Goal: Entertainment & Leisure: Browse casually

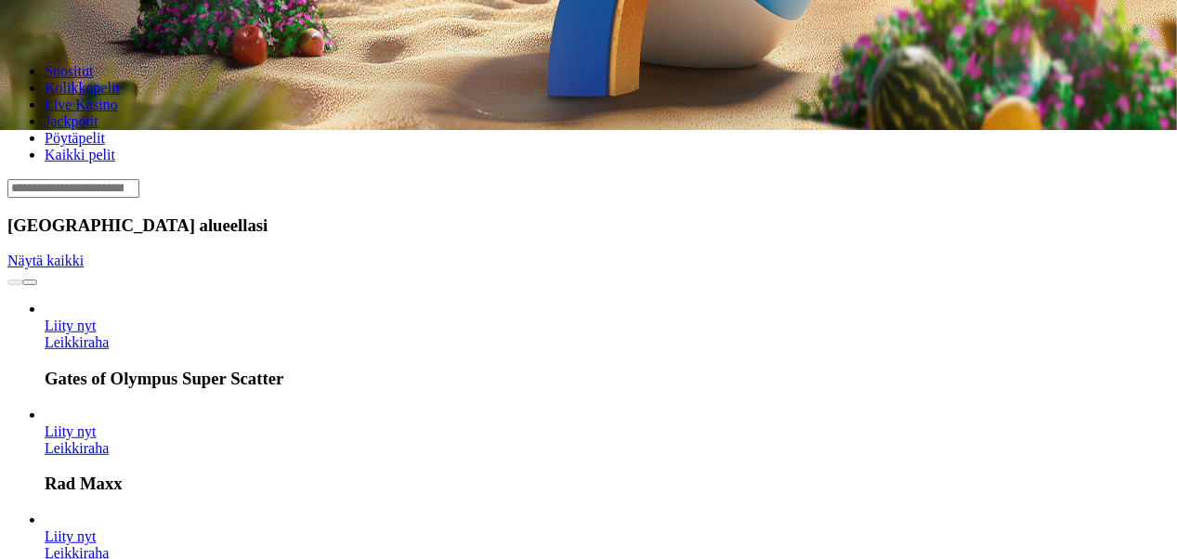
scroll to position [439, 0]
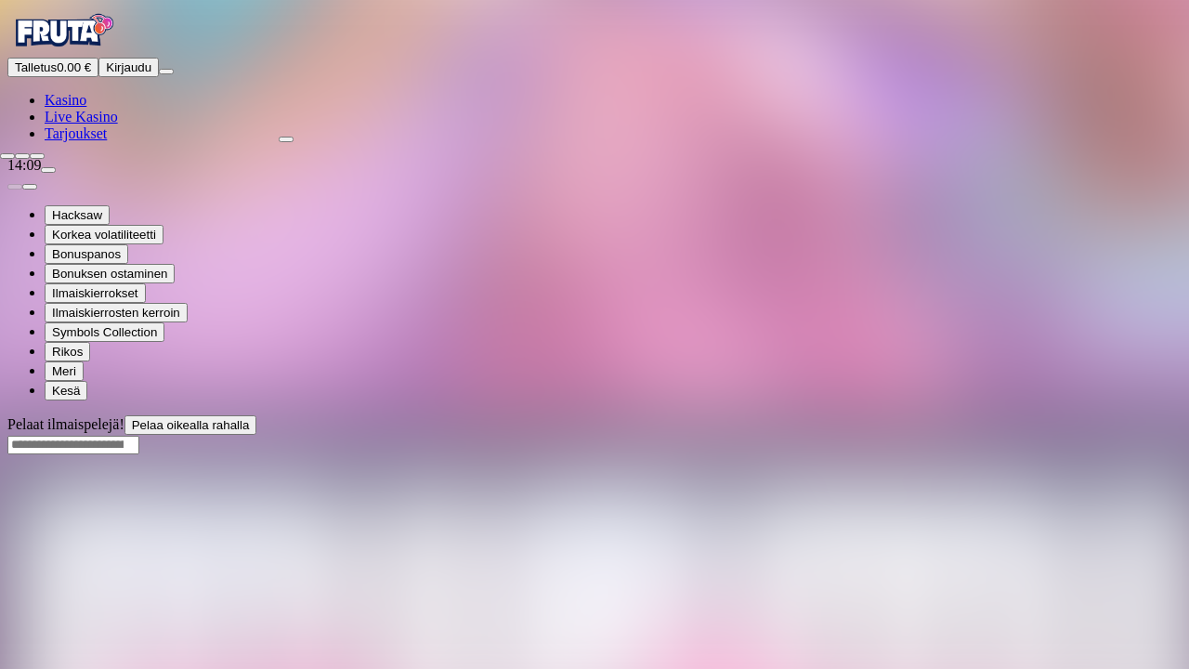
click at [7, 156] on span "close icon" at bounding box center [7, 156] width 0 height 0
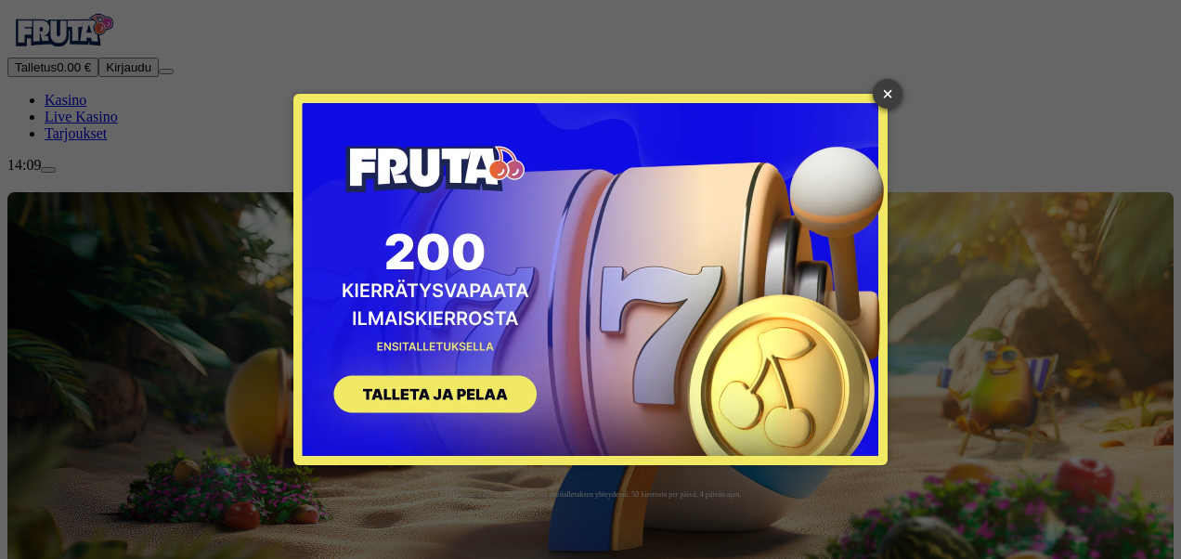
click at [884, 92] on link "×" at bounding box center [888, 94] width 30 height 30
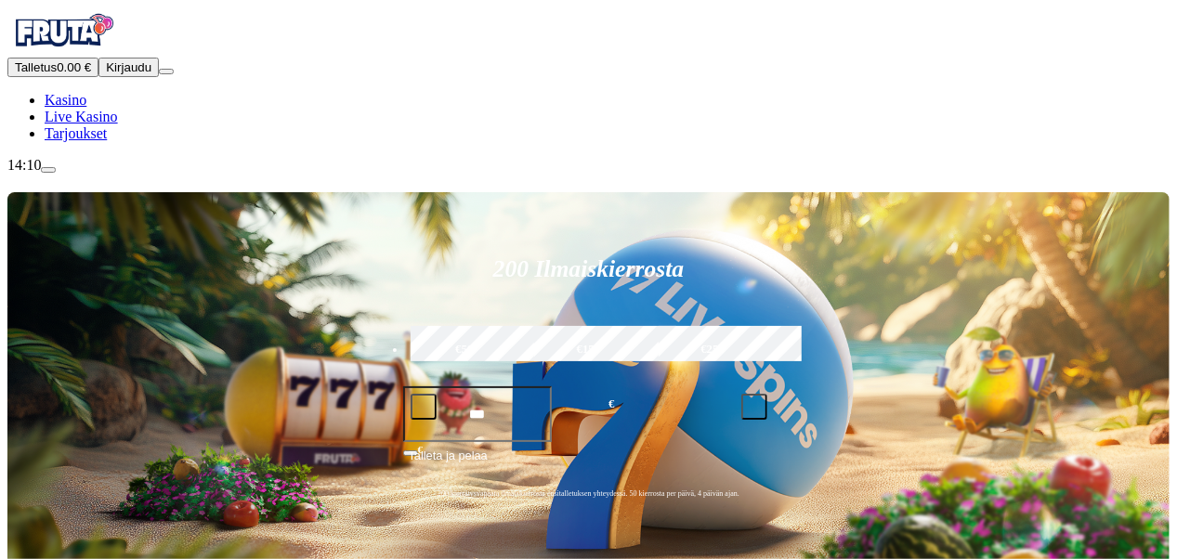
type input "*"
type input "***"
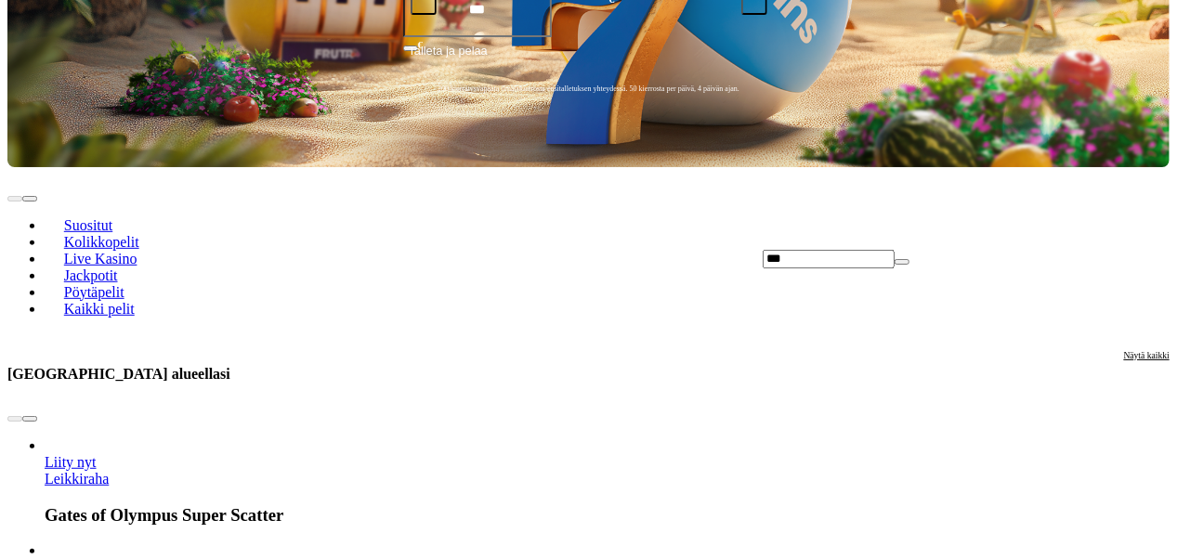
scroll to position [423, 0]
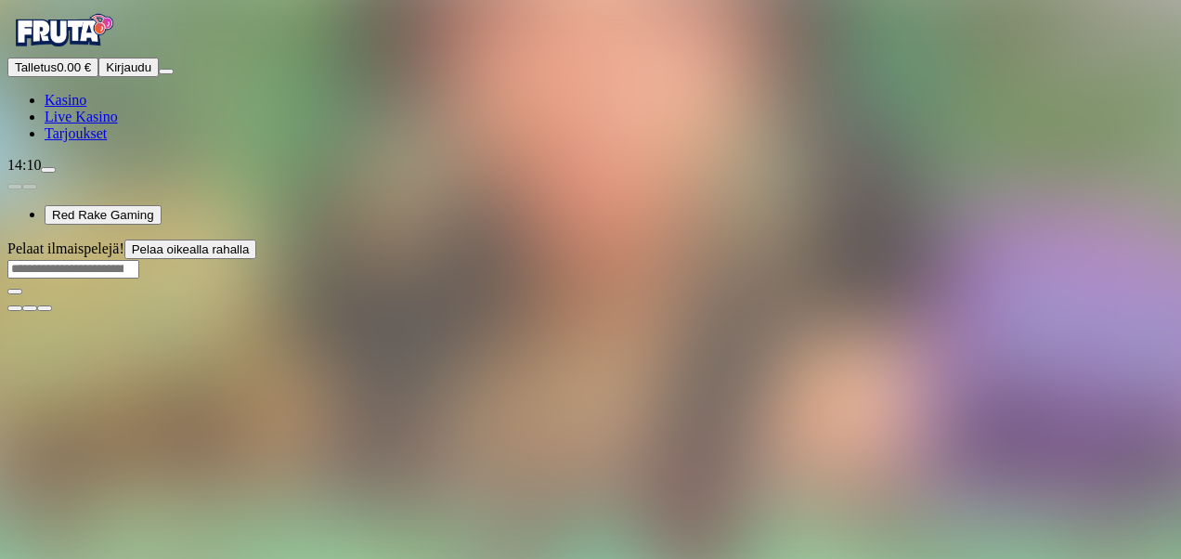
click at [776, 279] on div at bounding box center [590, 279] width 1166 height 0
click at [15, 438] on span "close icon" at bounding box center [15, 438] width 0 height 0
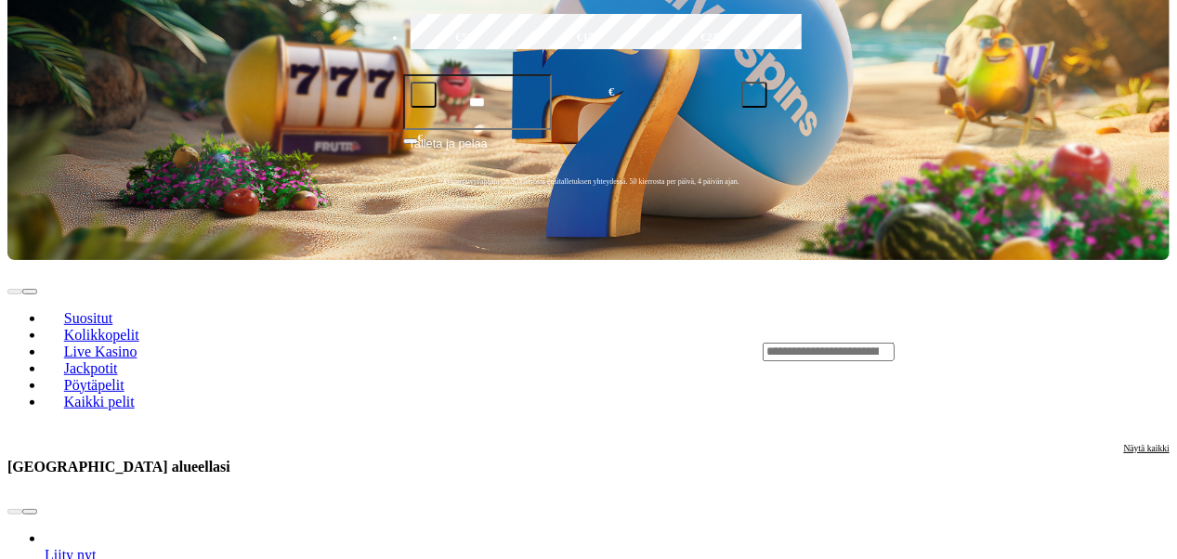
scroll to position [373, 0]
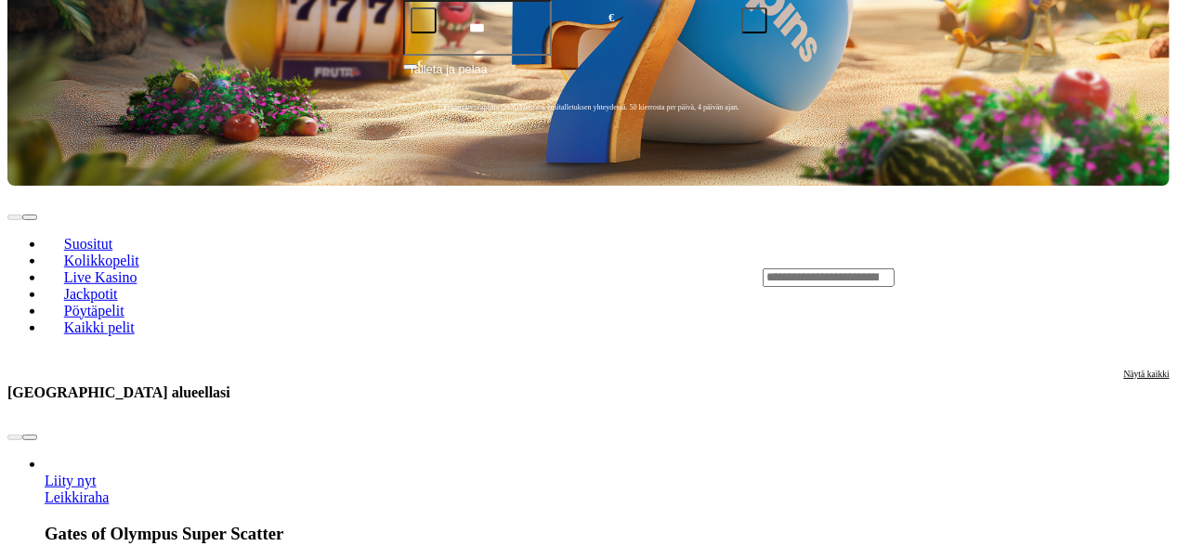
scroll to position [389, 0]
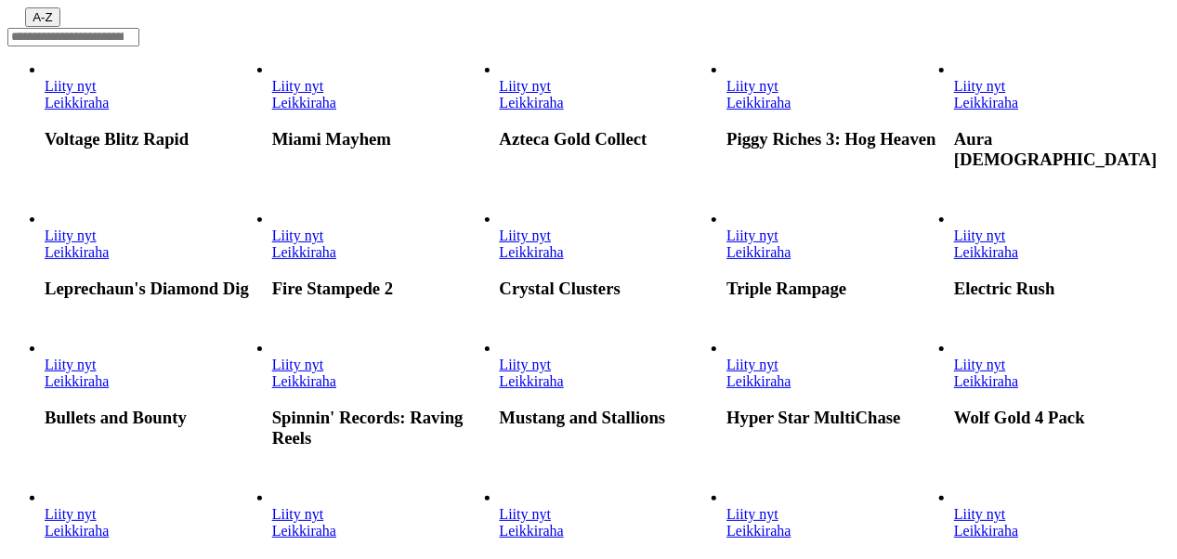
scroll to position [228, 0]
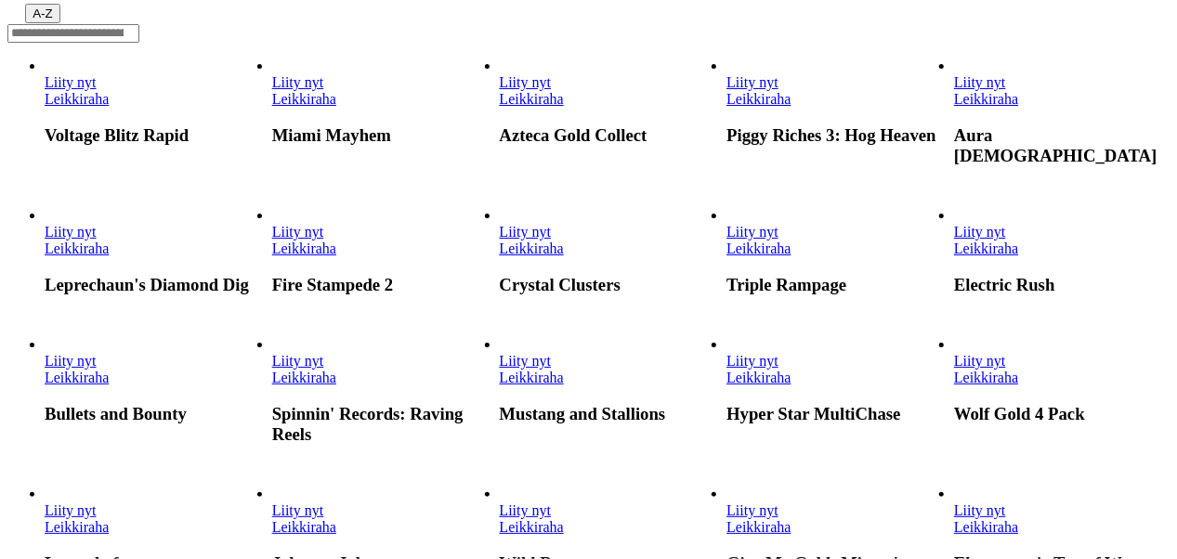
click at [109, 256] on link "Leikkiraha" at bounding box center [77, 249] width 64 height 16
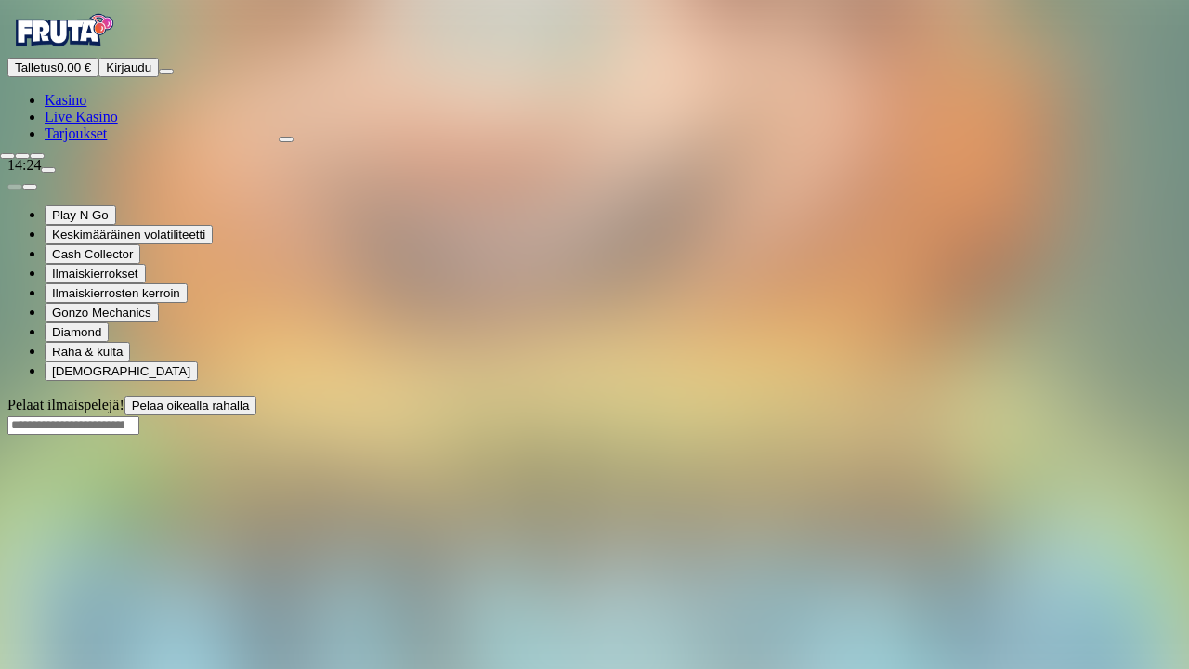
click at [7, 156] on span "close icon" at bounding box center [7, 156] width 0 height 0
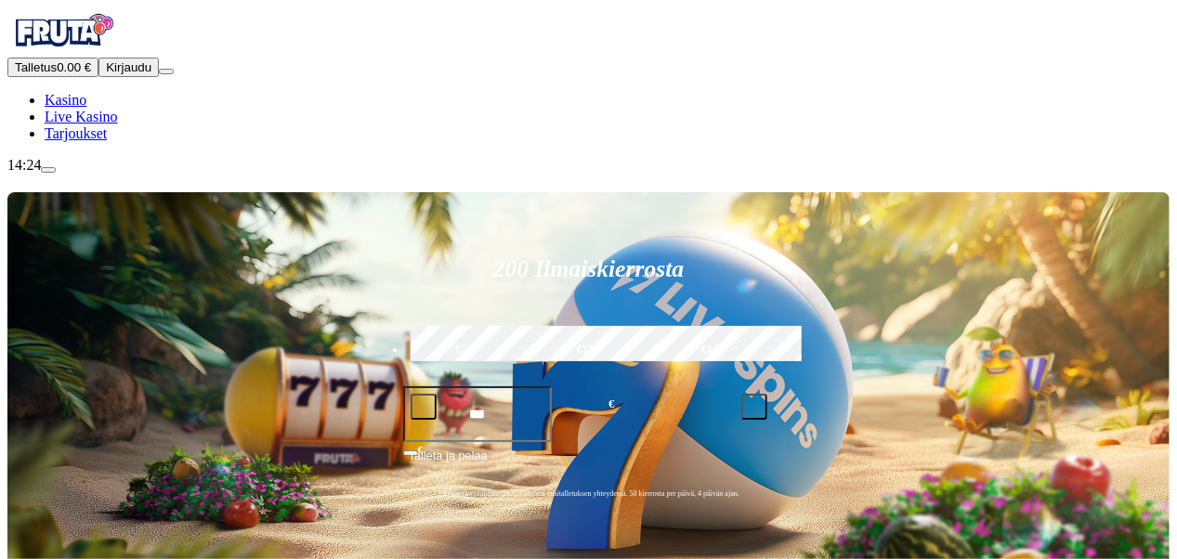
drag, startPoint x: 1175, startPoint y: 27, endPoint x: 1180, endPoint y: 65, distance: 38.5
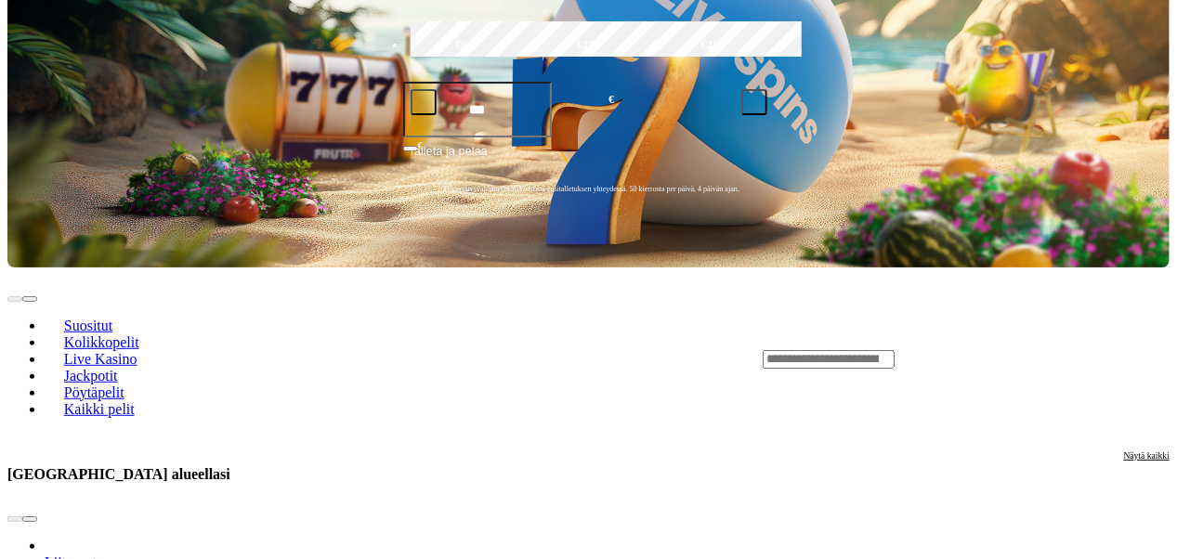
scroll to position [384, 0]
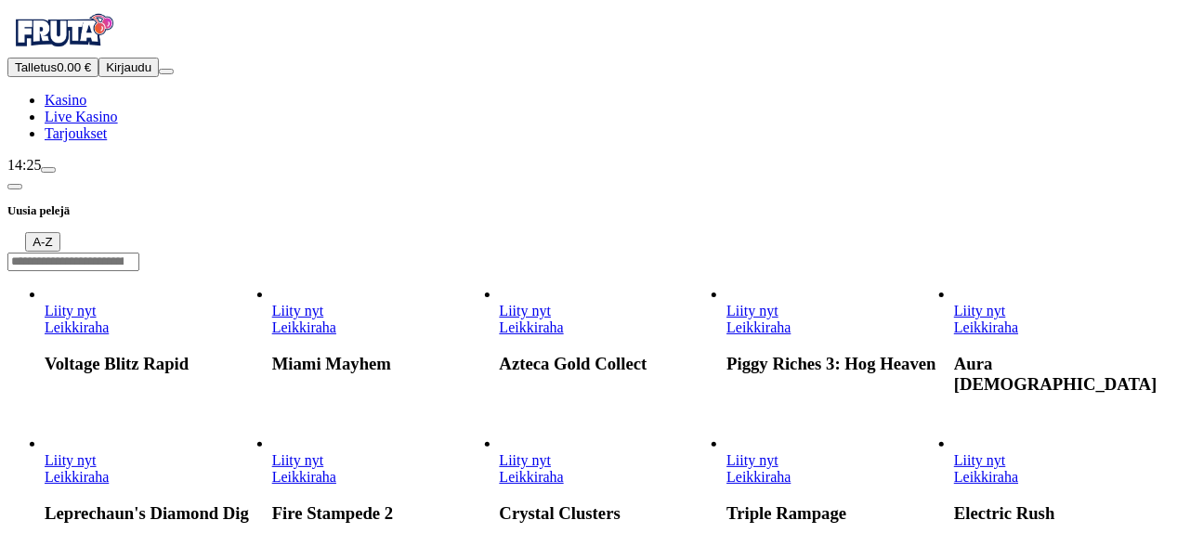
click at [336, 485] on link "Leikkiraha" at bounding box center [304, 477] width 64 height 16
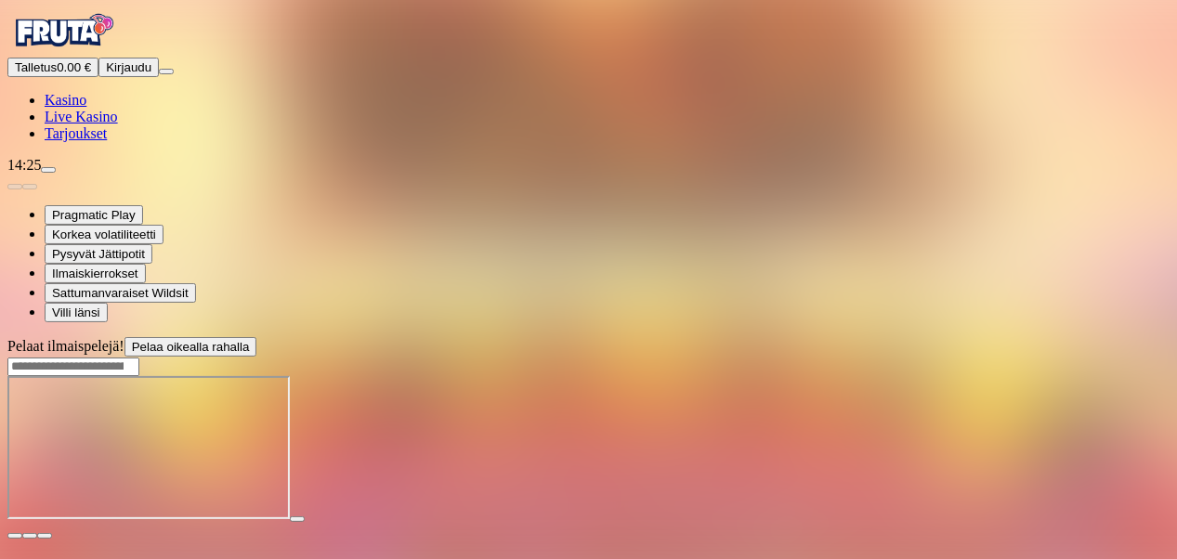
click at [45, 536] on span "fullscreen icon" at bounding box center [45, 536] width 0 height 0
click at [15, 536] on span "close icon" at bounding box center [15, 536] width 0 height 0
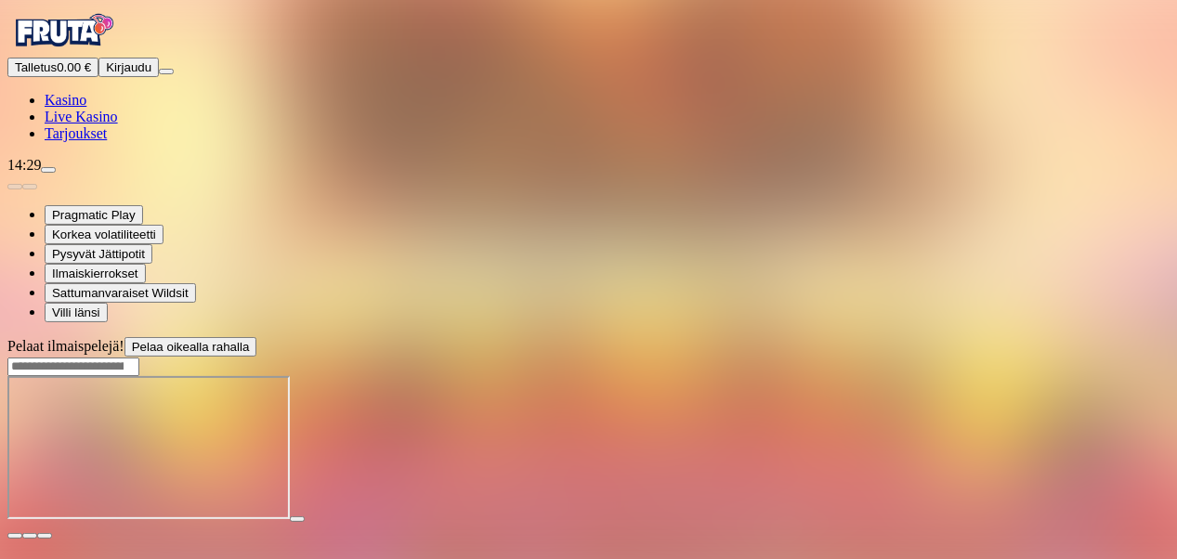
click at [139, 358] on input "Search" at bounding box center [73, 367] width 132 height 19
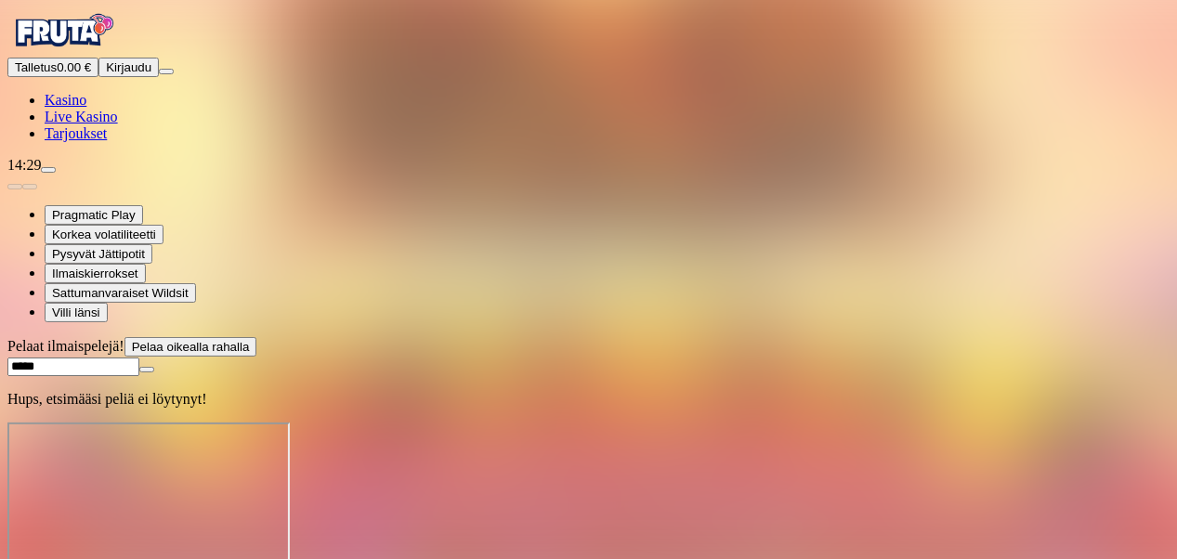
type input "*****"
click at [147, 370] on span "close icon" at bounding box center [147, 370] width 0 height 0
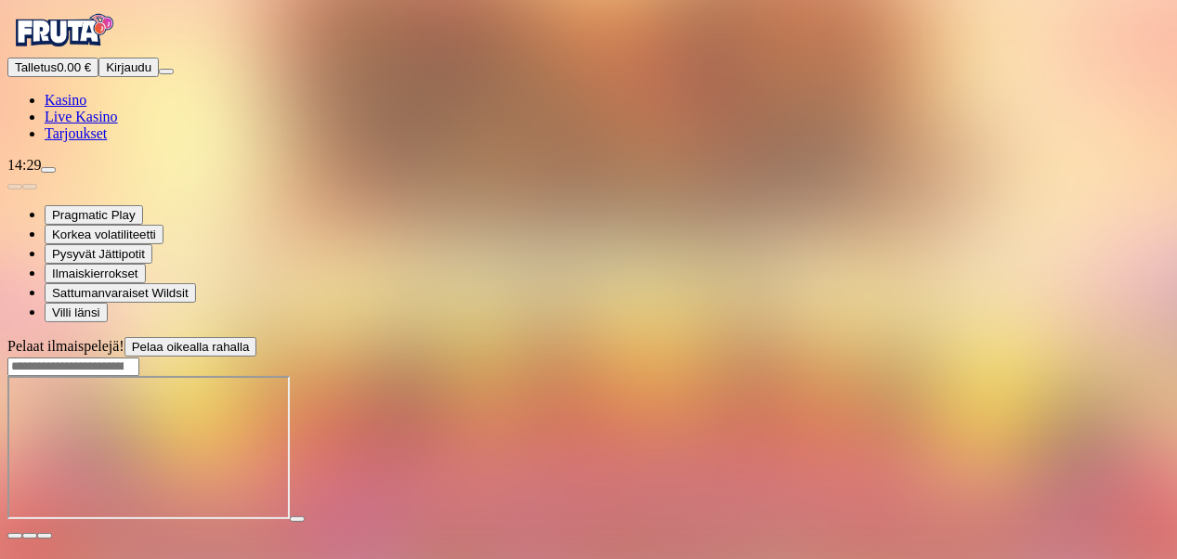
click at [15, 536] on span "close icon" at bounding box center [15, 536] width 0 height 0
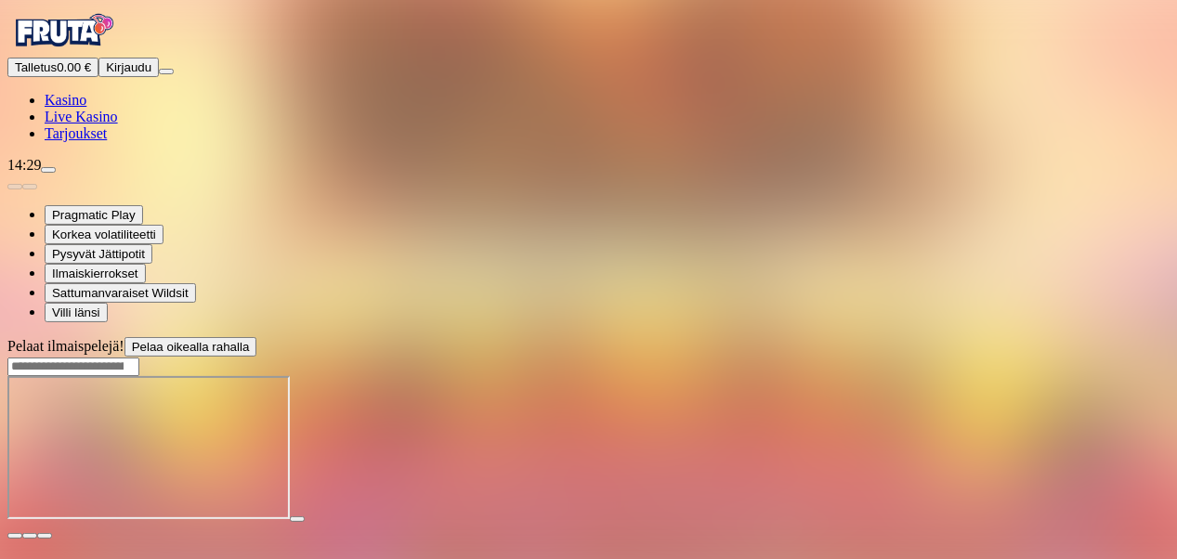
click at [15, 536] on span "close icon" at bounding box center [15, 536] width 0 height 0
click at [30, 536] on span "chevron-down icon" at bounding box center [30, 536] width 0 height 0
click at [86, 108] on span "Kasino" at bounding box center [66, 100] width 42 height 16
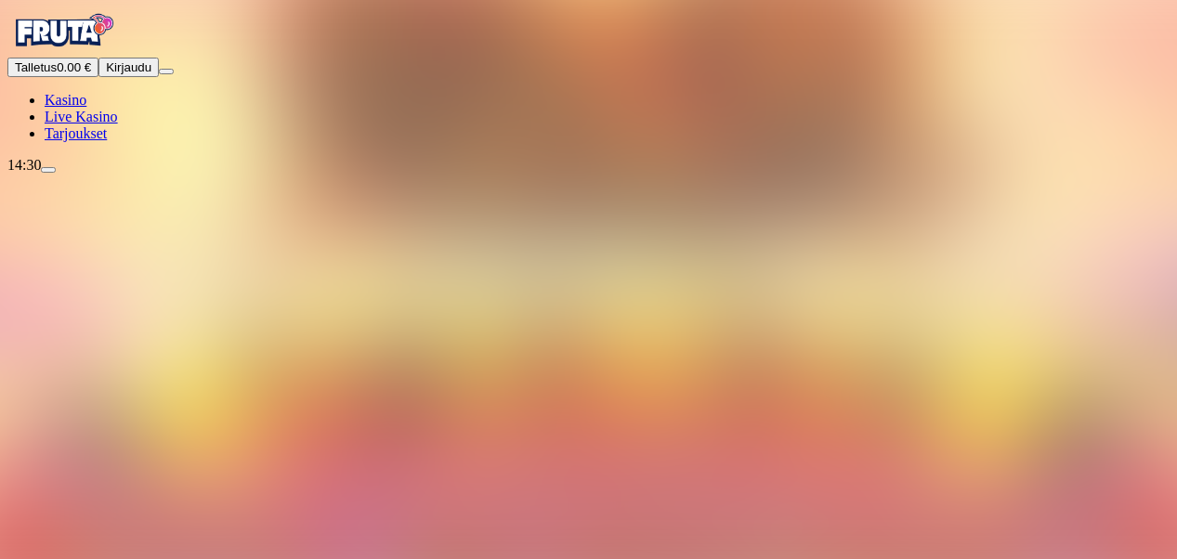
click at [86, 108] on span "Kasino" at bounding box center [66, 100] width 42 height 16
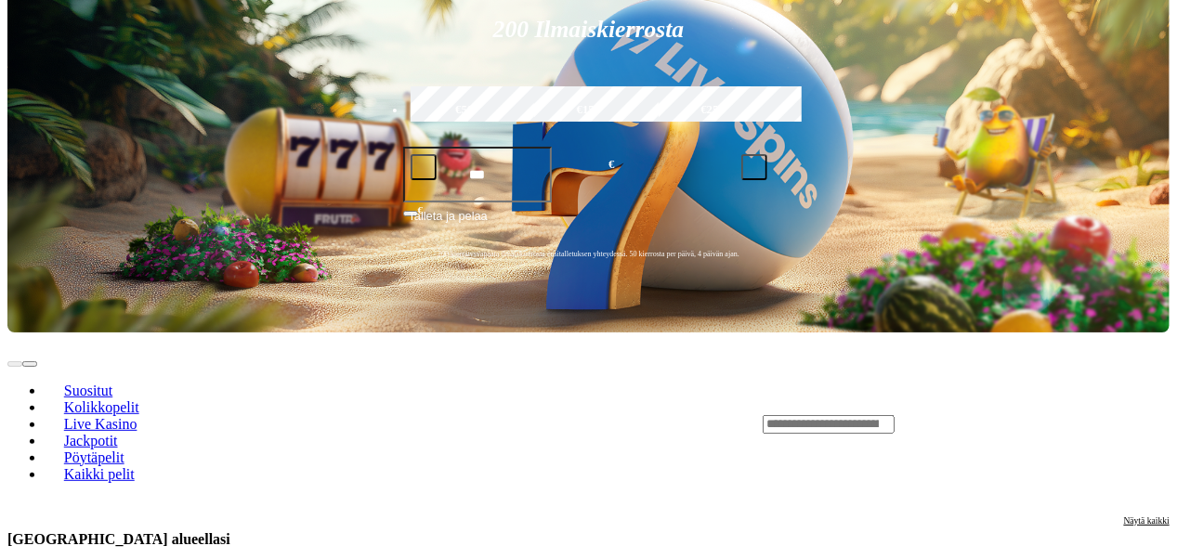
scroll to position [278, 0]
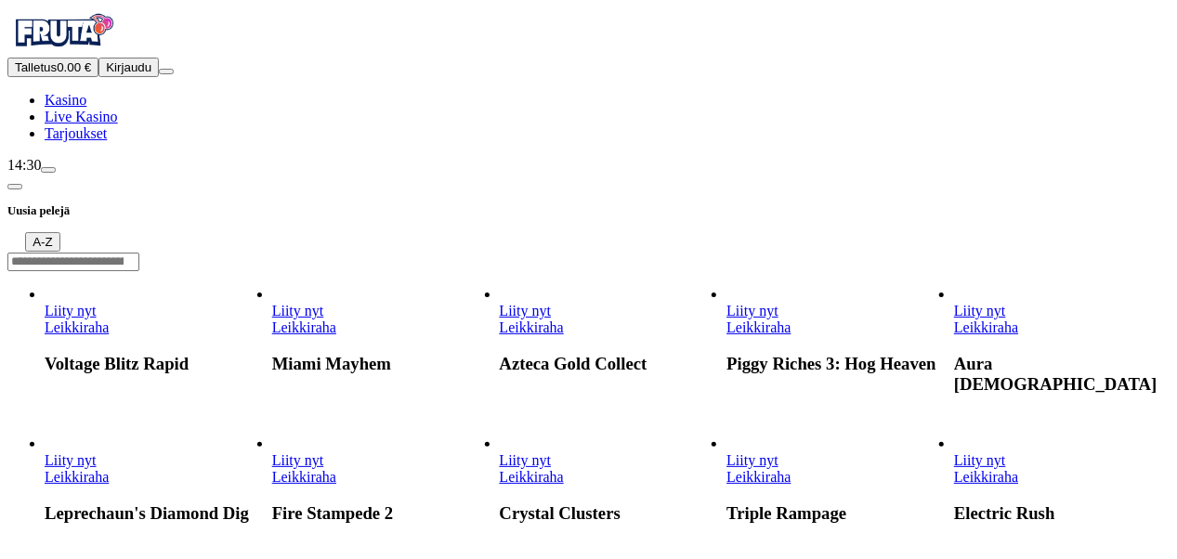
drag, startPoint x: 1176, startPoint y: 39, endPoint x: 1179, endPoint y: 98, distance: 59.5
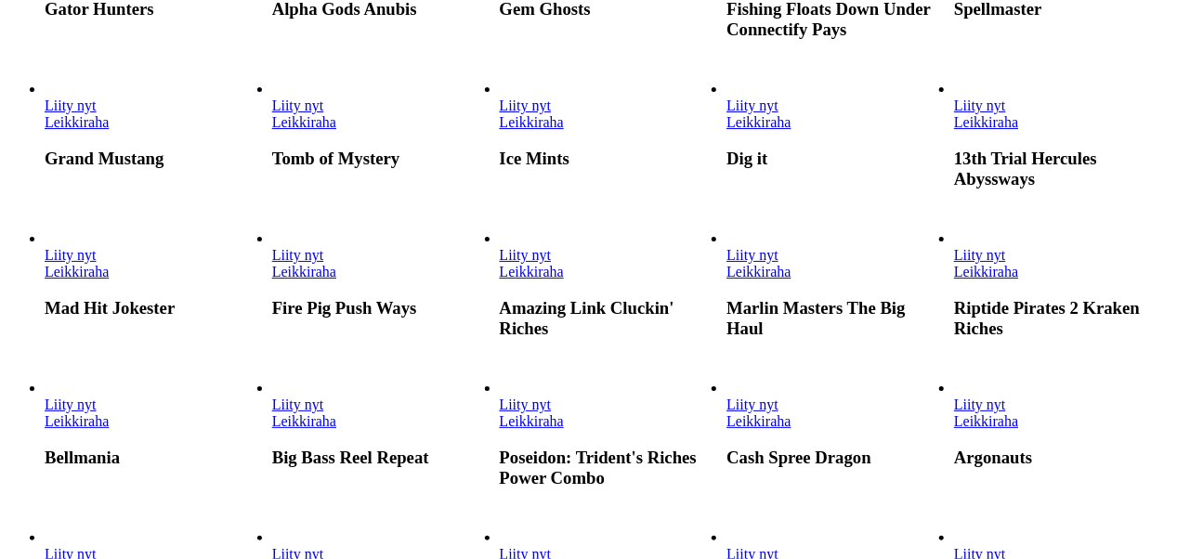
scroll to position [966, 0]
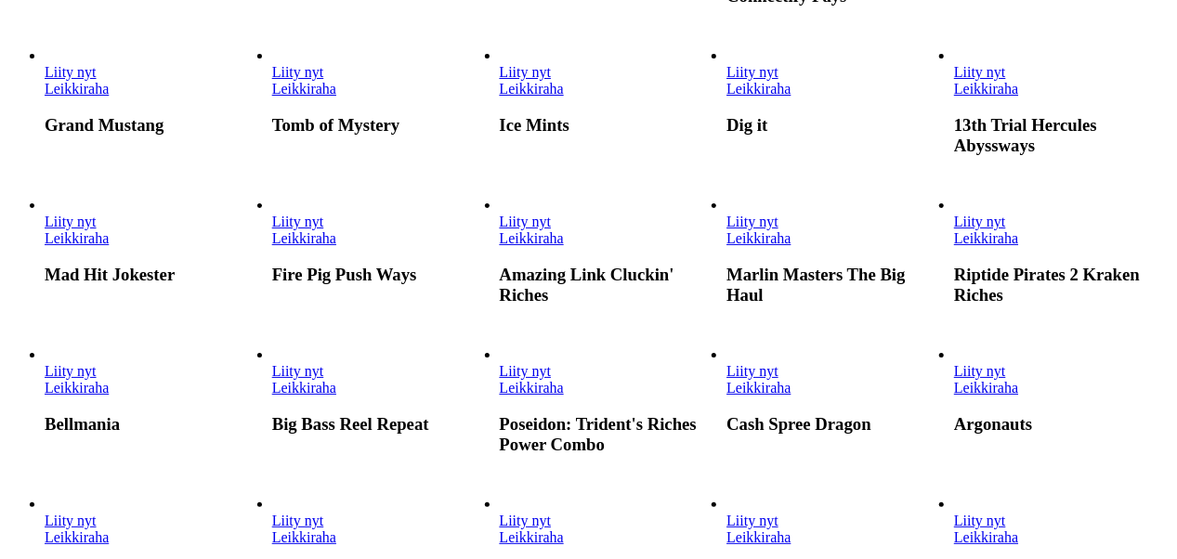
click at [790, 97] on link "Leikkiraha" at bounding box center [758, 89] width 64 height 16
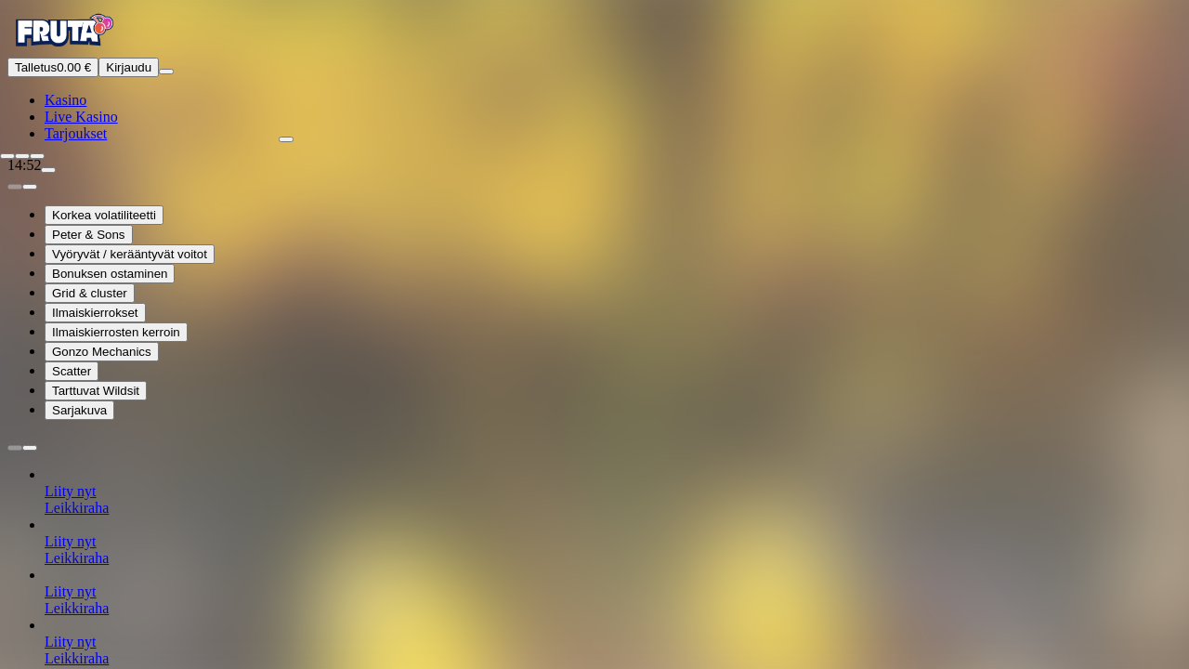
click at [7, 156] on span "close icon" at bounding box center [7, 156] width 0 height 0
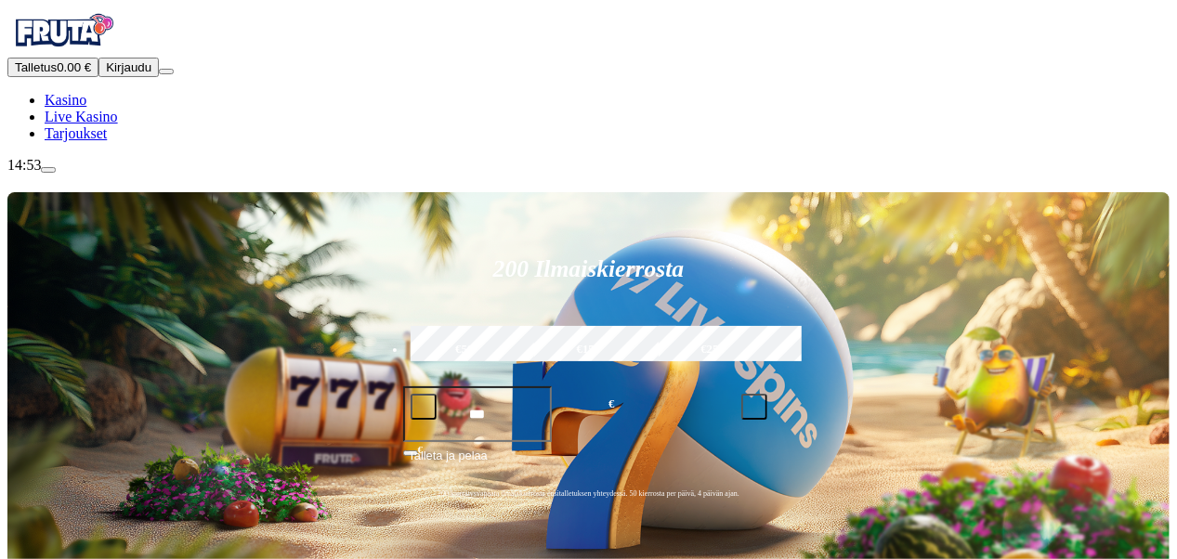
drag, startPoint x: 1175, startPoint y: 61, endPoint x: 1177, endPoint y: 108, distance: 46.5
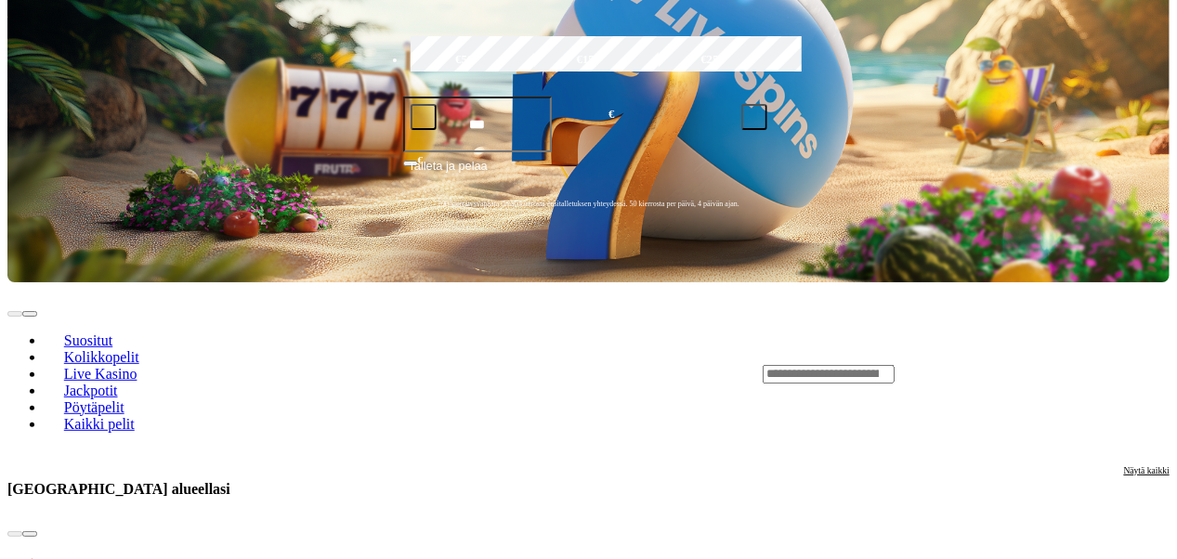
scroll to position [308, 0]
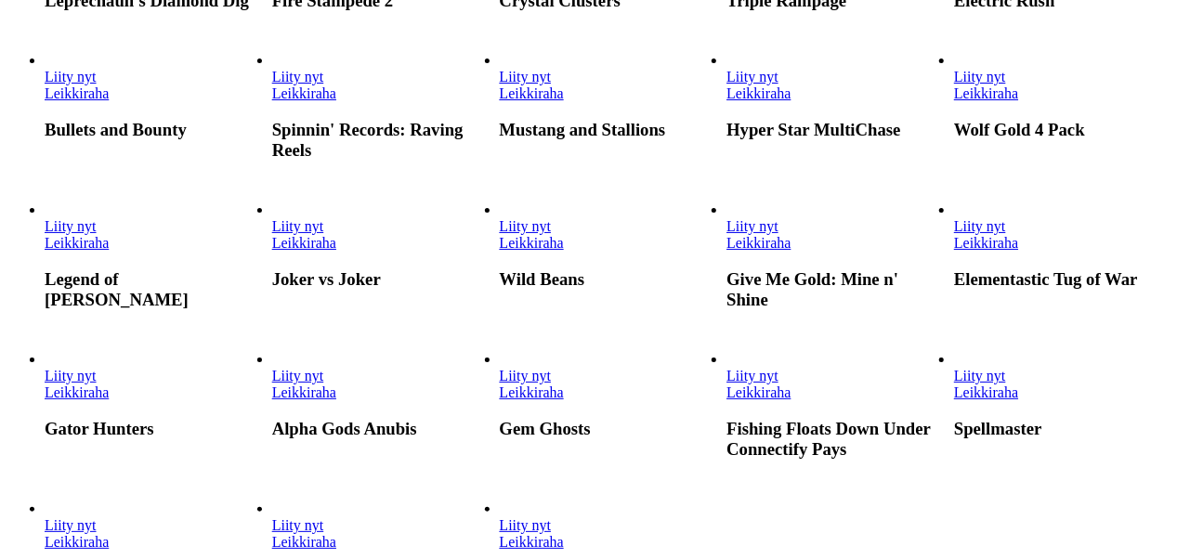
scroll to position [531, 0]
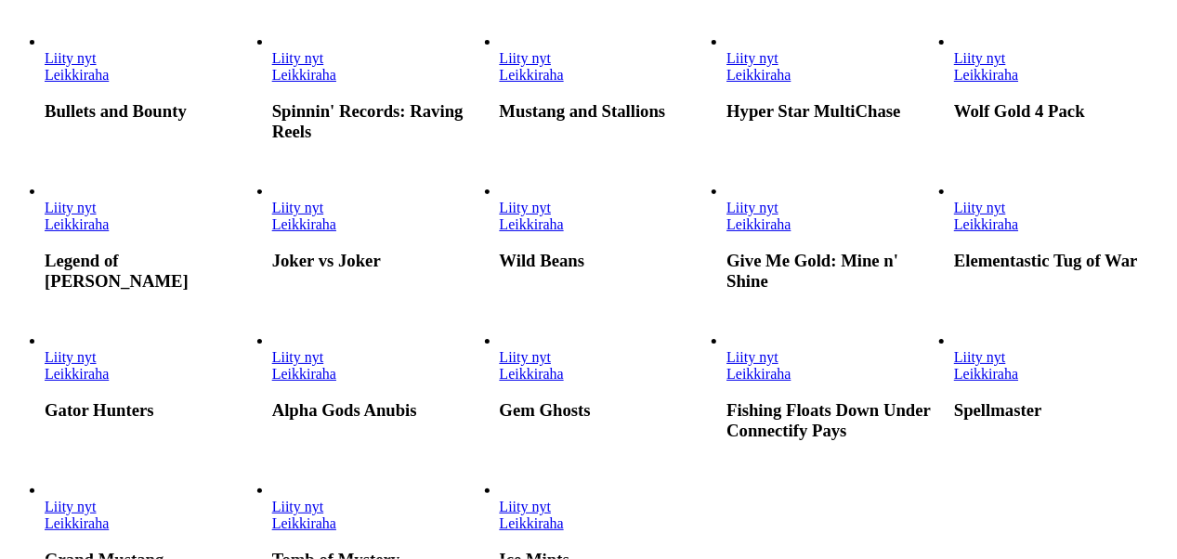
click at [109, 232] on link "Leikkiraha" at bounding box center [77, 224] width 64 height 16
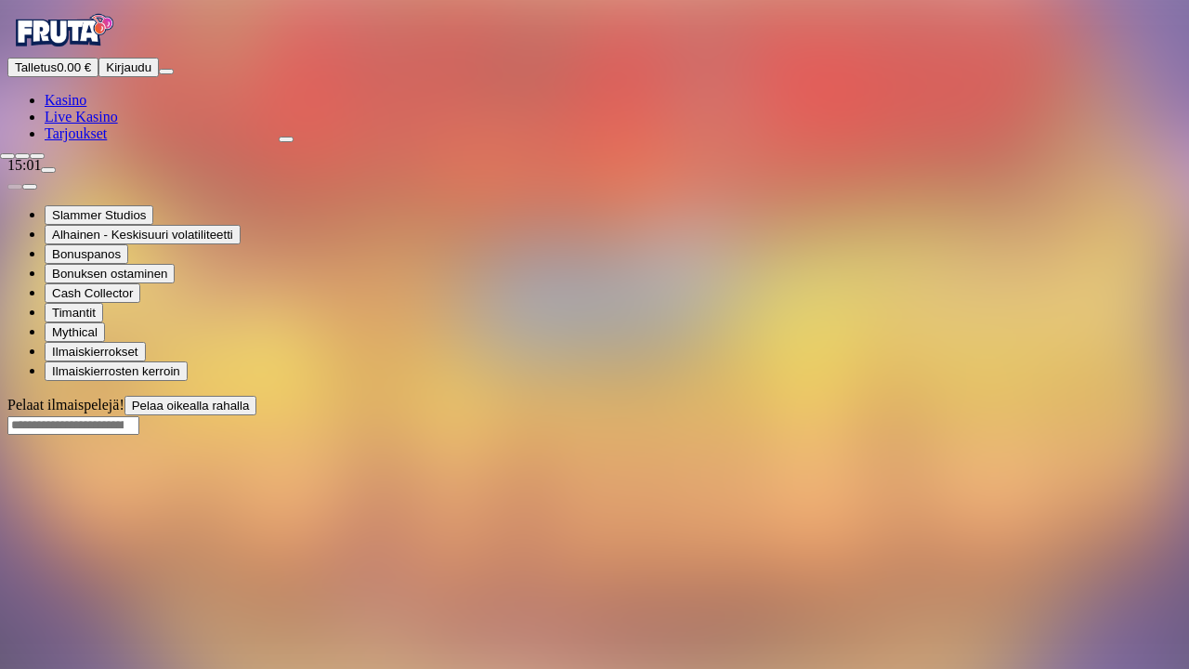
click at [7, 156] on span "close icon" at bounding box center [7, 156] width 0 height 0
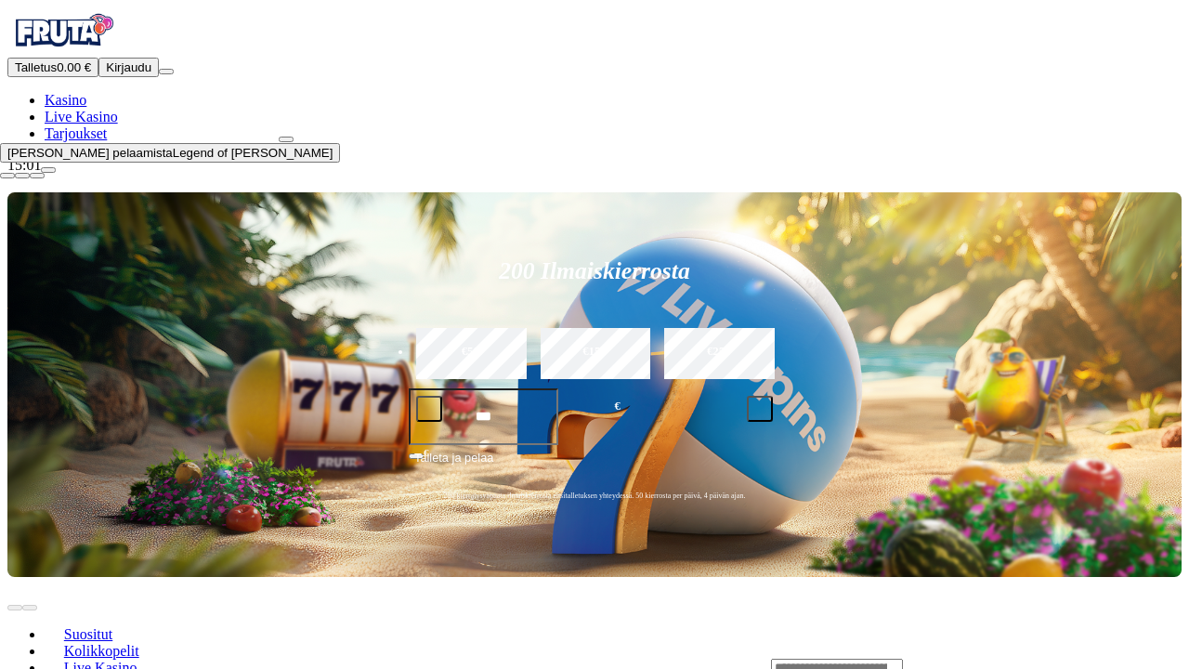
click at [293, 137] on button "button" at bounding box center [286, 140] width 15 height 6
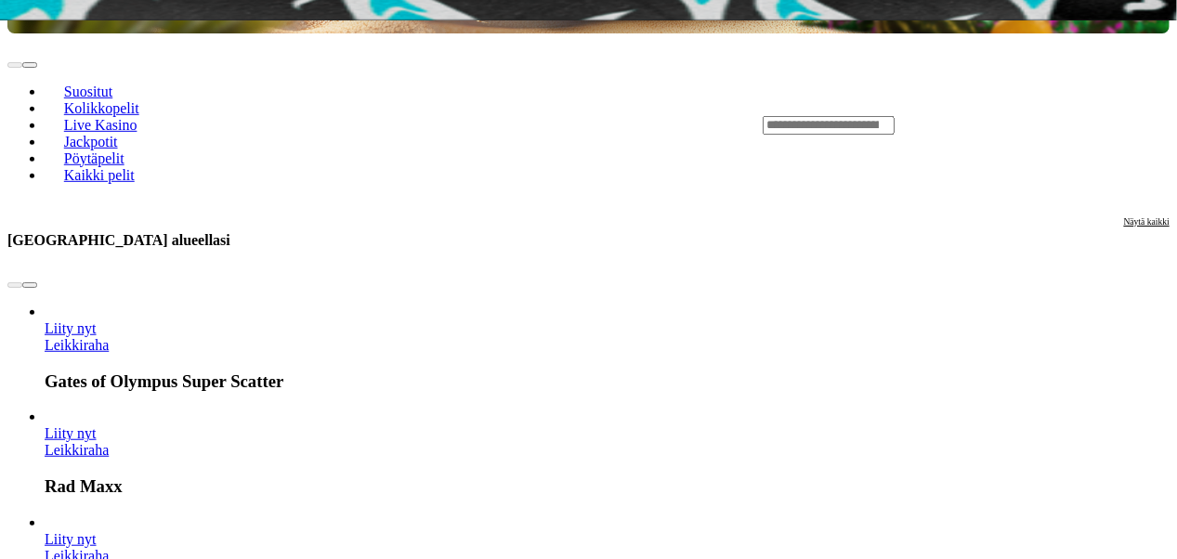
scroll to position [532, 0]
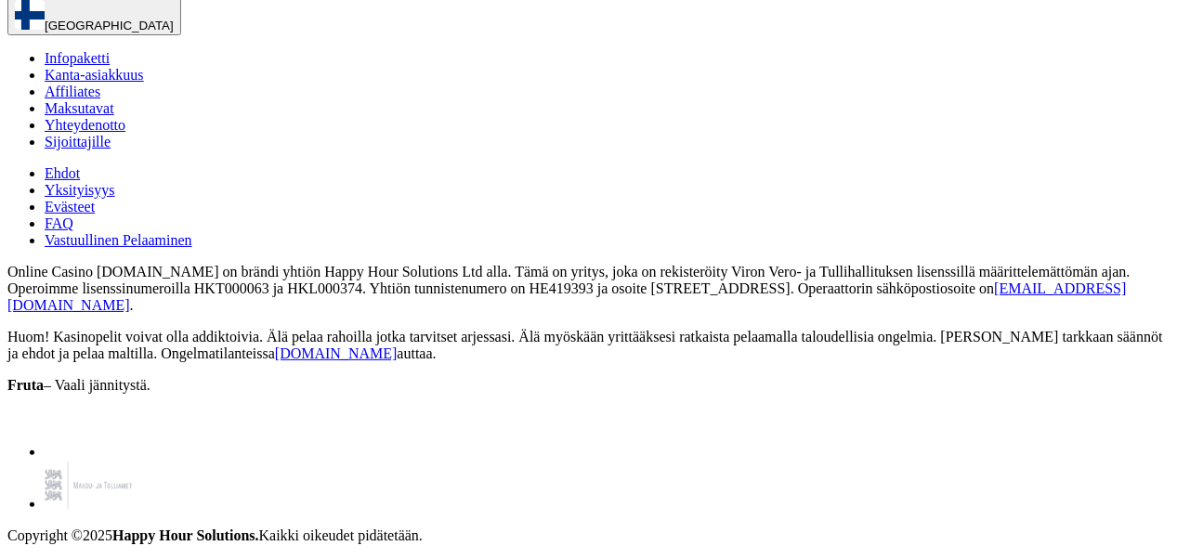
scroll to position [3426, 0]
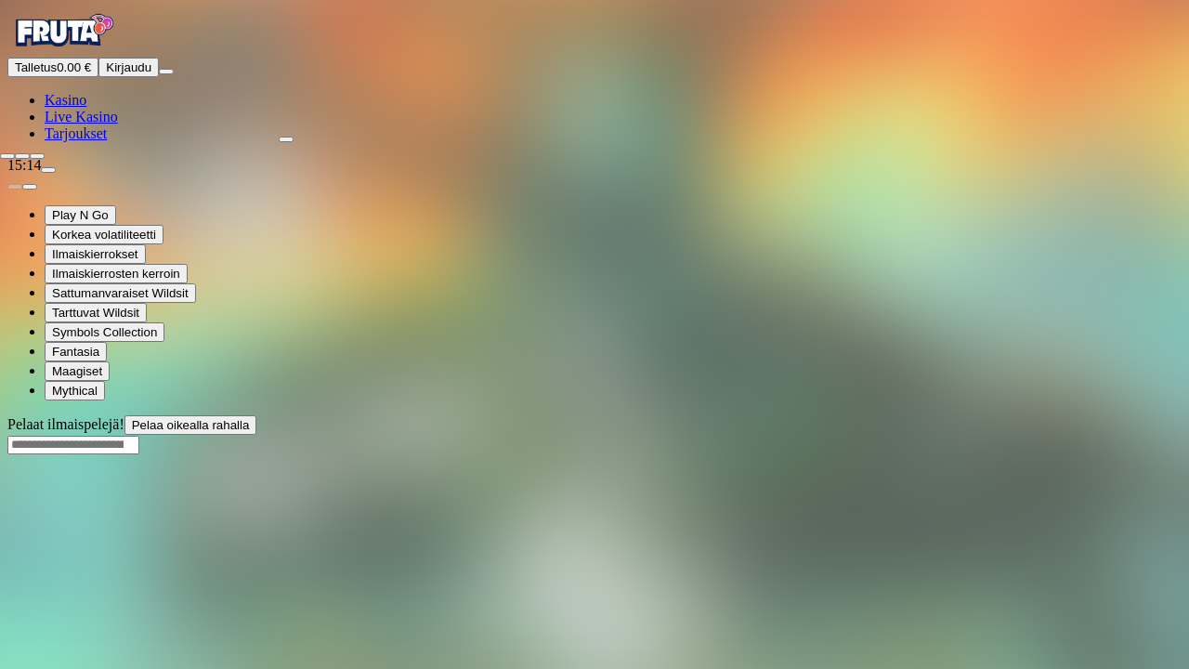
click at [7, 156] on span "close icon" at bounding box center [7, 156] width 0 height 0
